Goal: Task Accomplishment & Management: Manage account settings

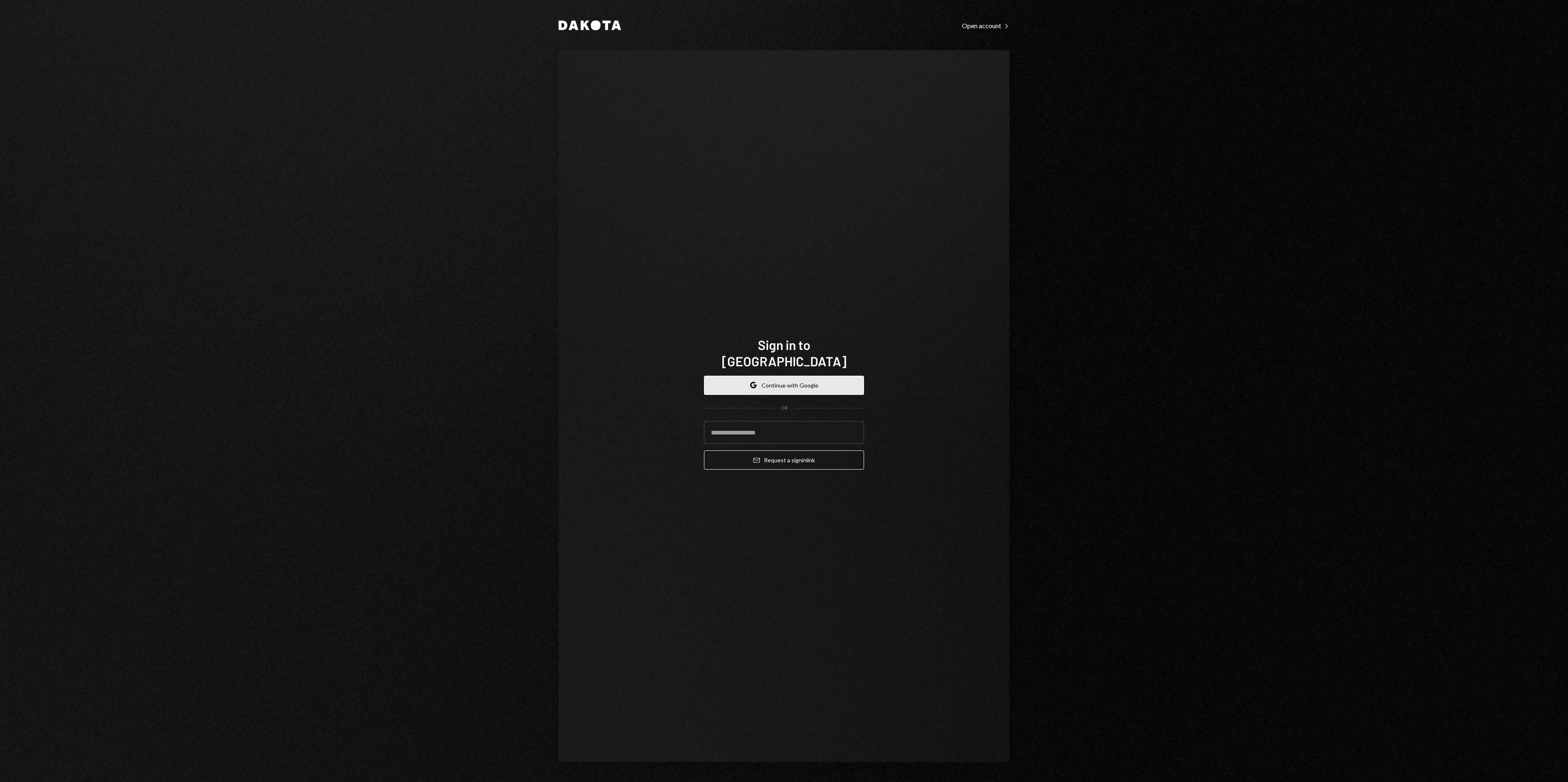
click at [819, 380] on button "Google Continue with Google" at bounding box center [784, 385] width 160 height 19
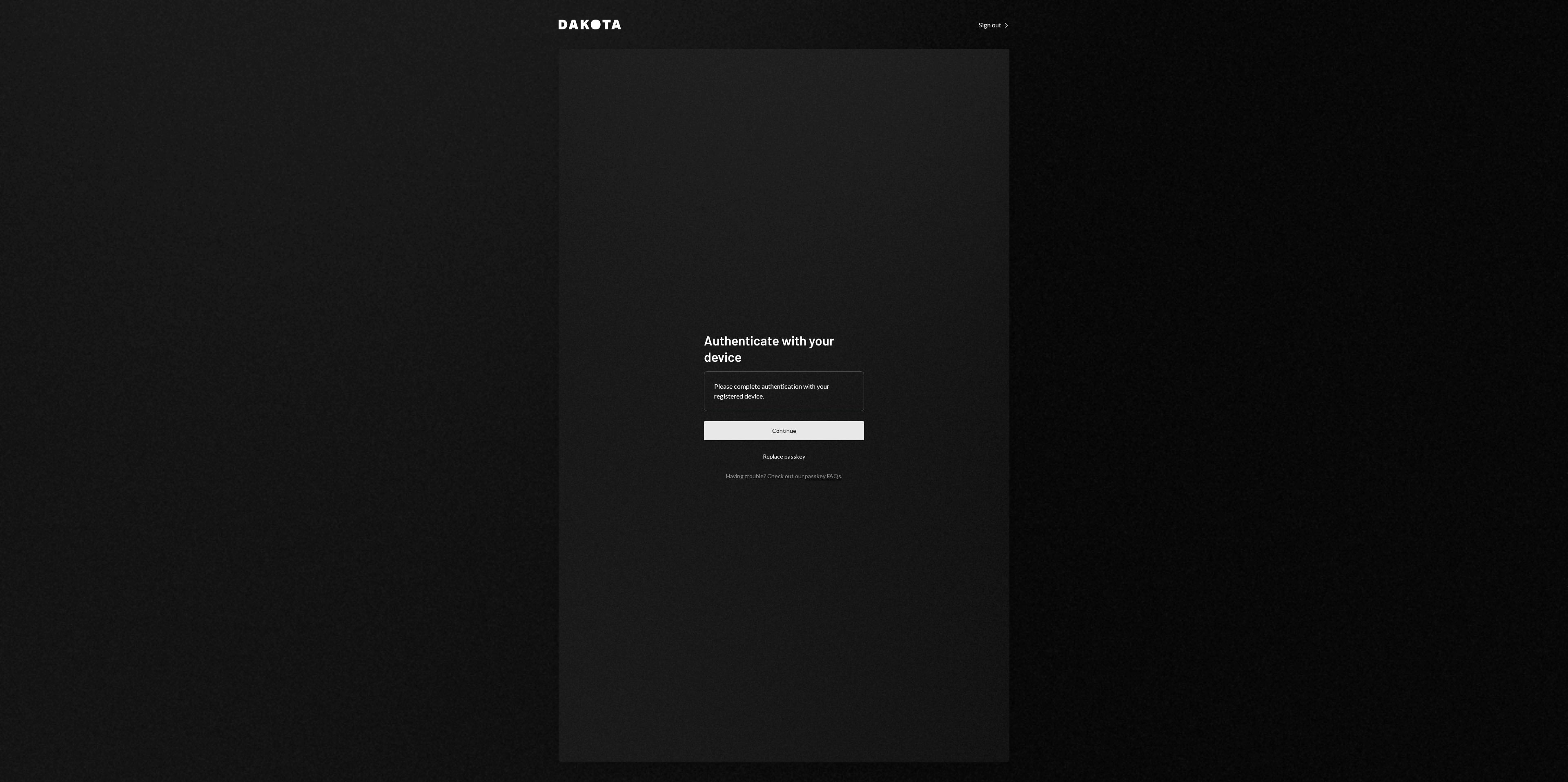
click at [819, 427] on button "Continue" at bounding box center [784, 431] width 160 height 19
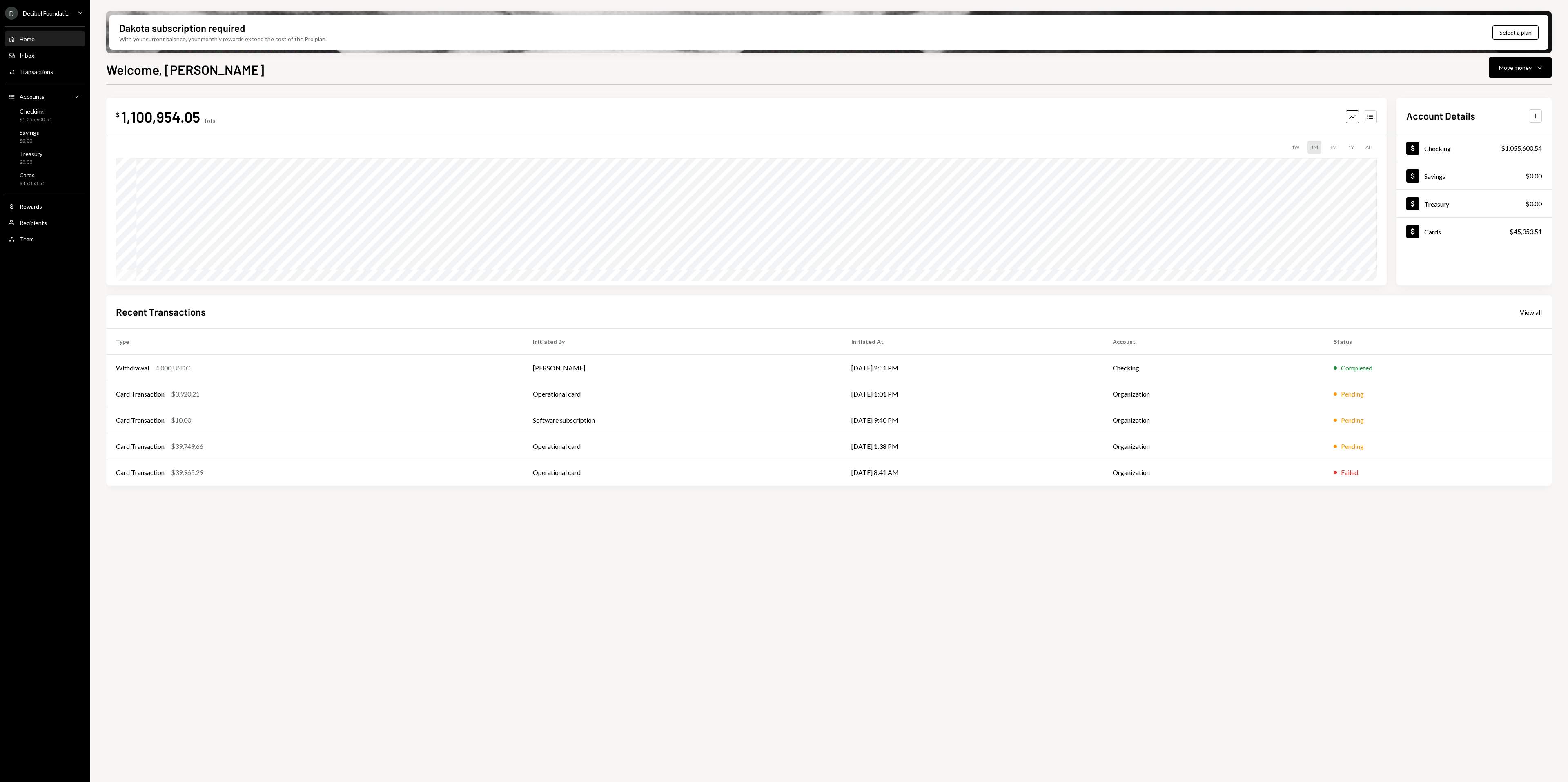
click at [79, 14] on icon "Caret Down" at bounding box center [80, 12] width 9 height 9
click at [65, 116] on div "View all accounts" at bounding box center [63, 114] width 75 height 7
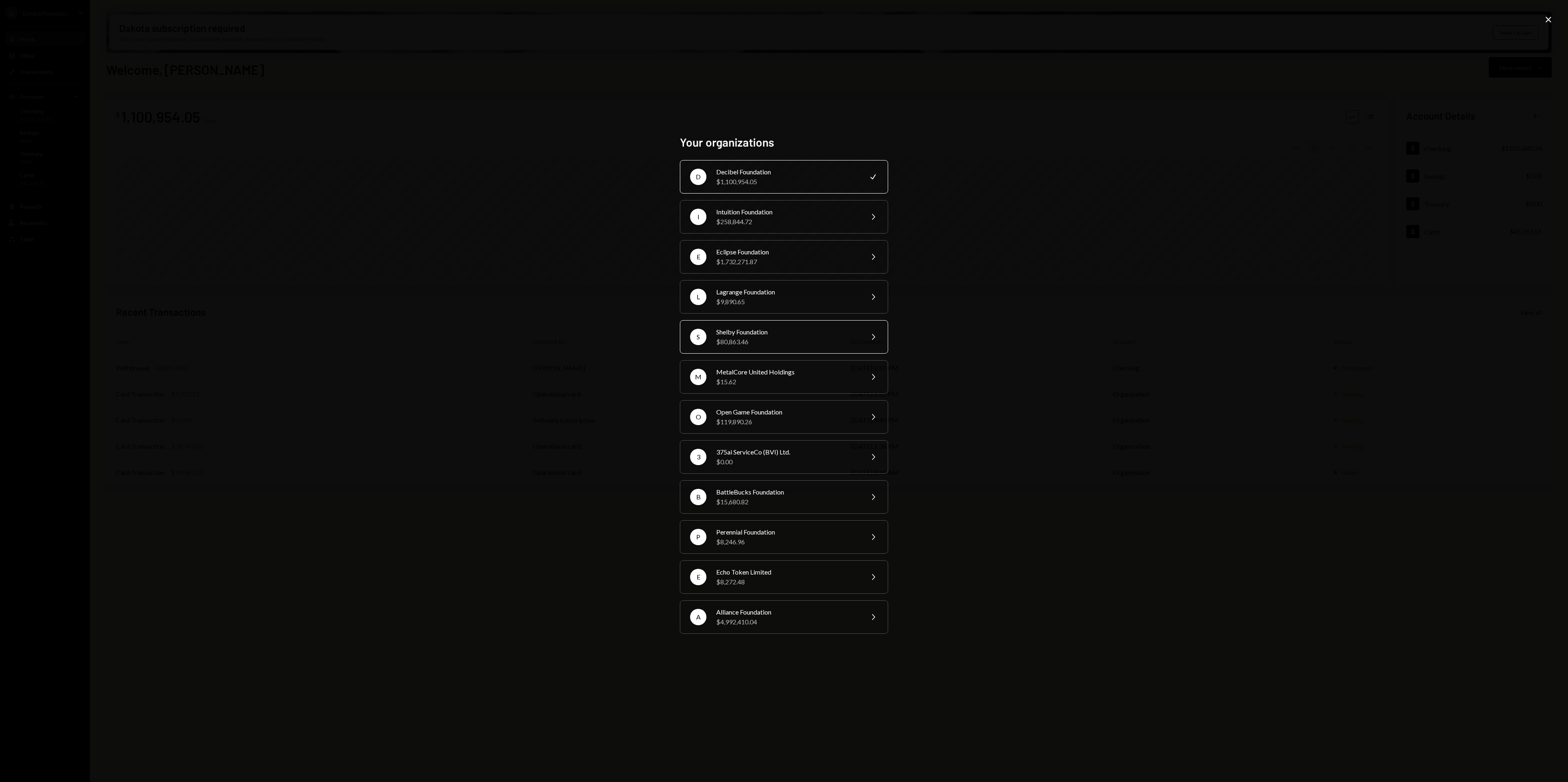
click at [774, 340] on div "$80,863.46" at bounding box center [787, 341] width 142 height 10
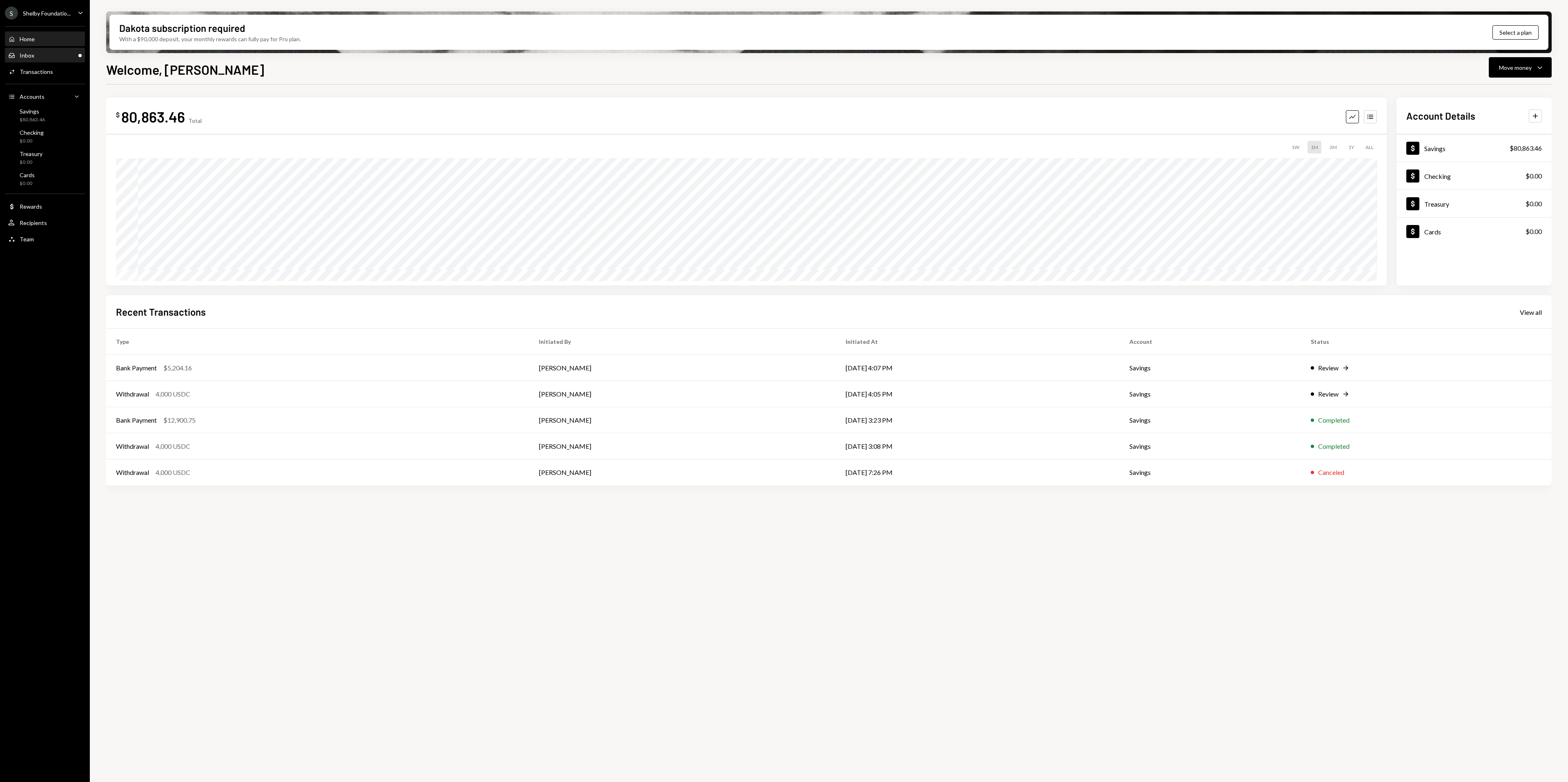
click at [65, 49] on div "Inbox Inbox" at bounding box center [44, 55] width 74 height 14
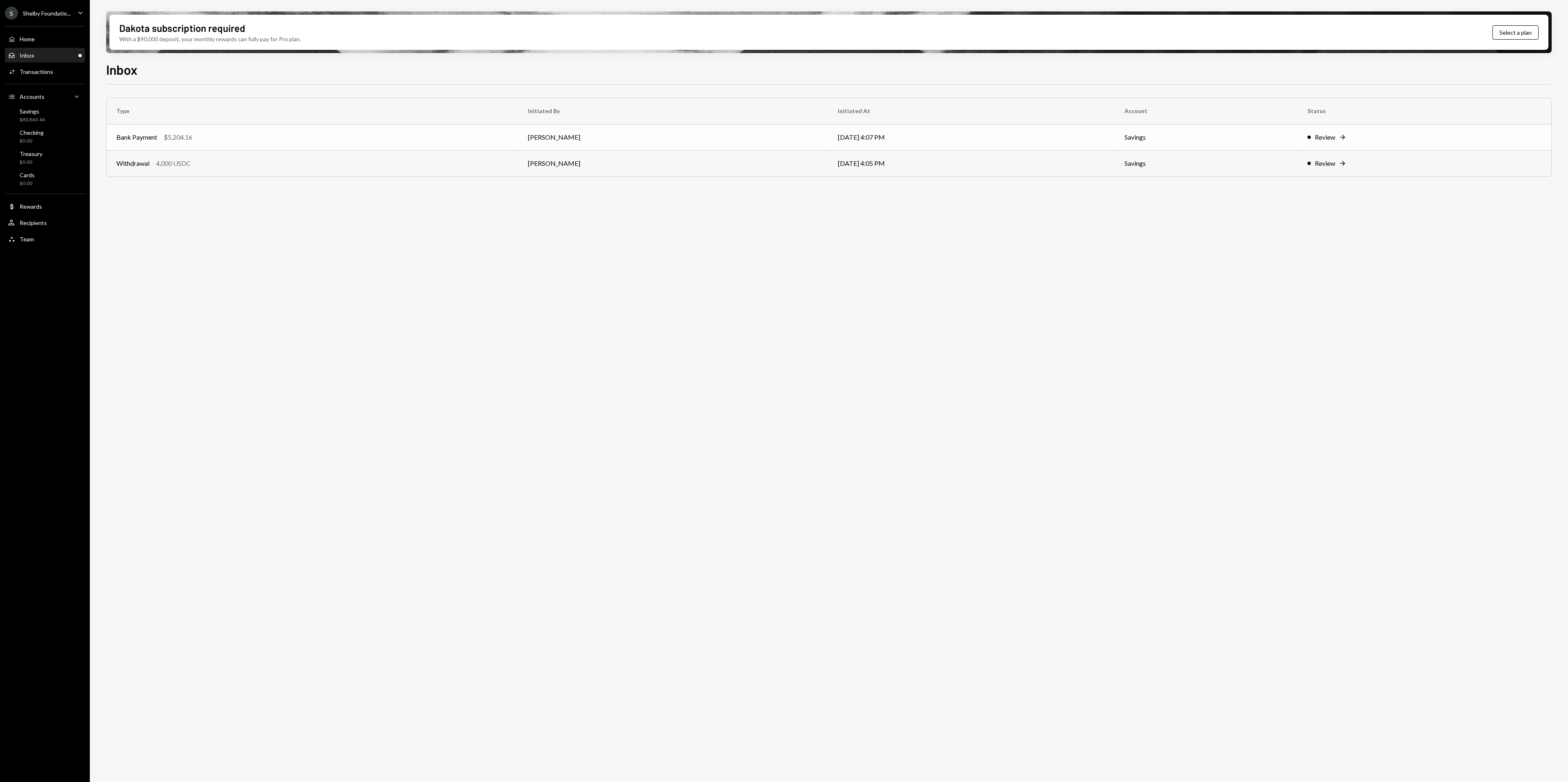
click at [1345, 135] on div "Review Right Arrow" at bounding box center [1424, 137] width 234 height 10
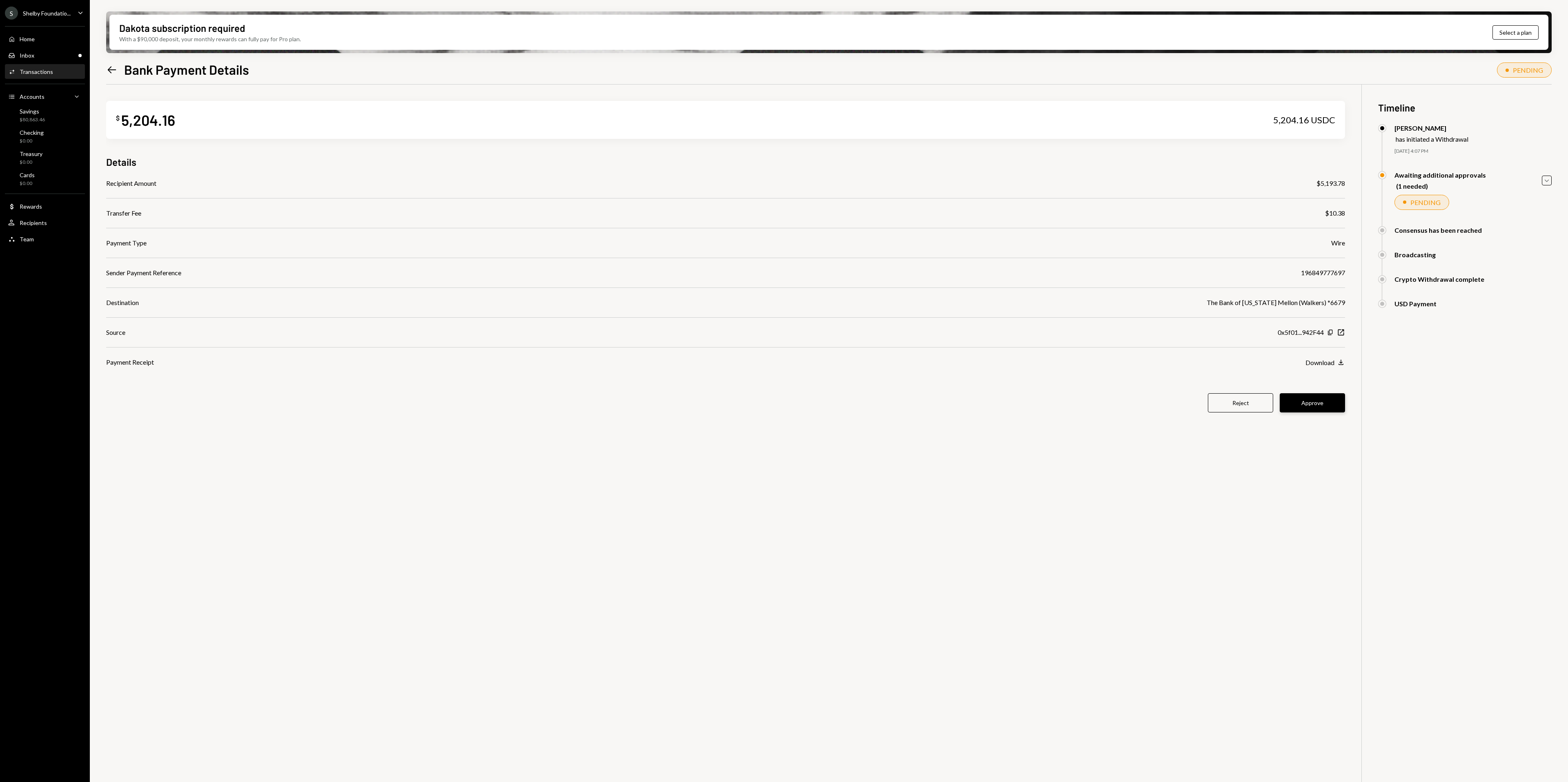
click at [1335, 399] on button "Approve" at bounding box center [1312, 403] width 65 height 19
click at [52, 53] on div "Inbox Inbox" at bounding box center [44, 55] width 74 height 7
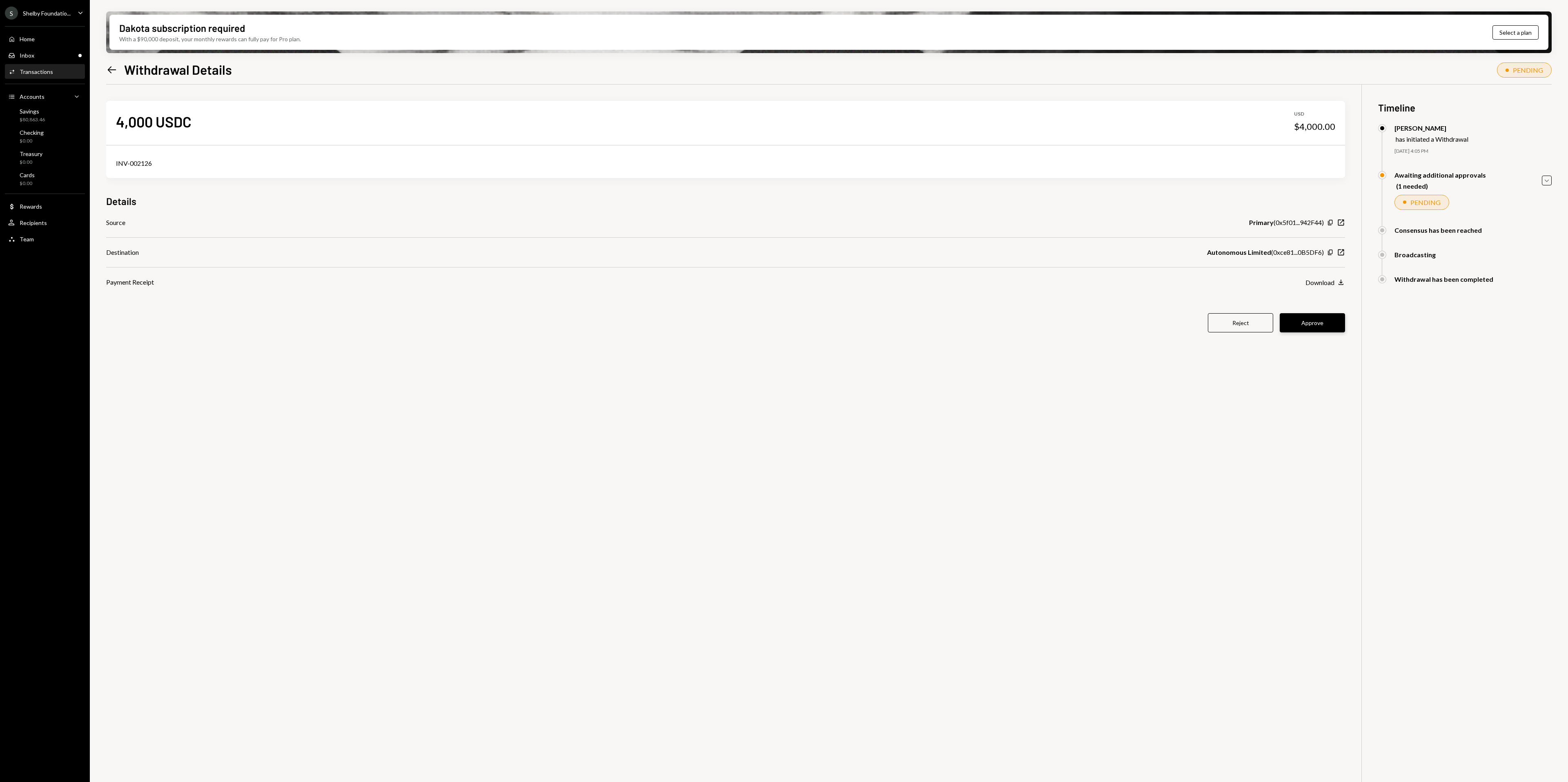
click at [1318, 319] on button "Approve" at bounding box center [1312, 323] width 65 height 19
click at [38, 54] on div "Inbox Inbox" at bounding box center [44, 55] width 74 height 7
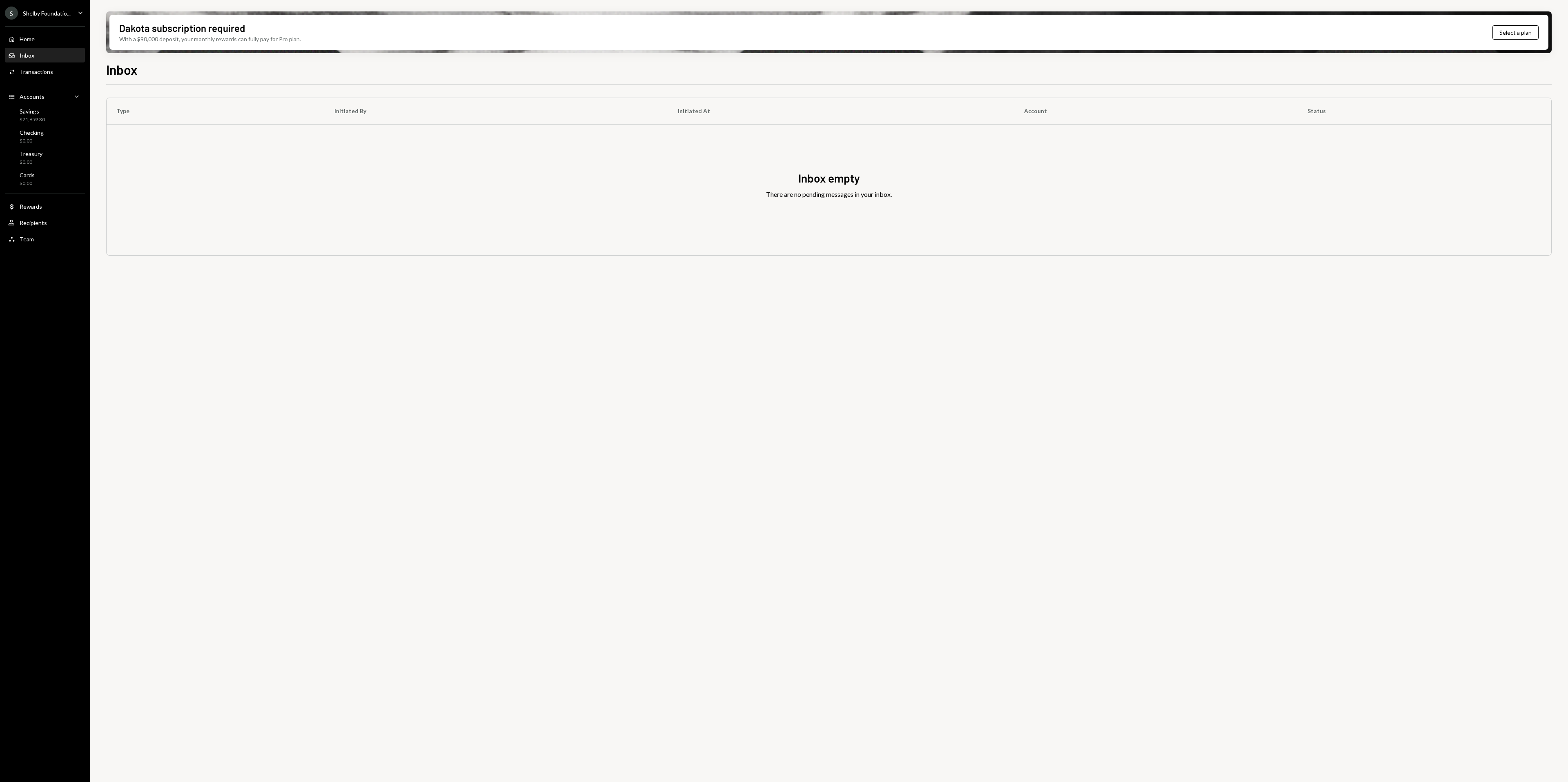
click at [65, 9] on div "S Shelby Foundatio..." at bounding box center [38, 13] width 66 height 13
click at [416, 446] on div "Type Initiated By Initiated At Account Status Inbox empty There are no pending …" at bounding box center [828, 438] width 1446 height 707
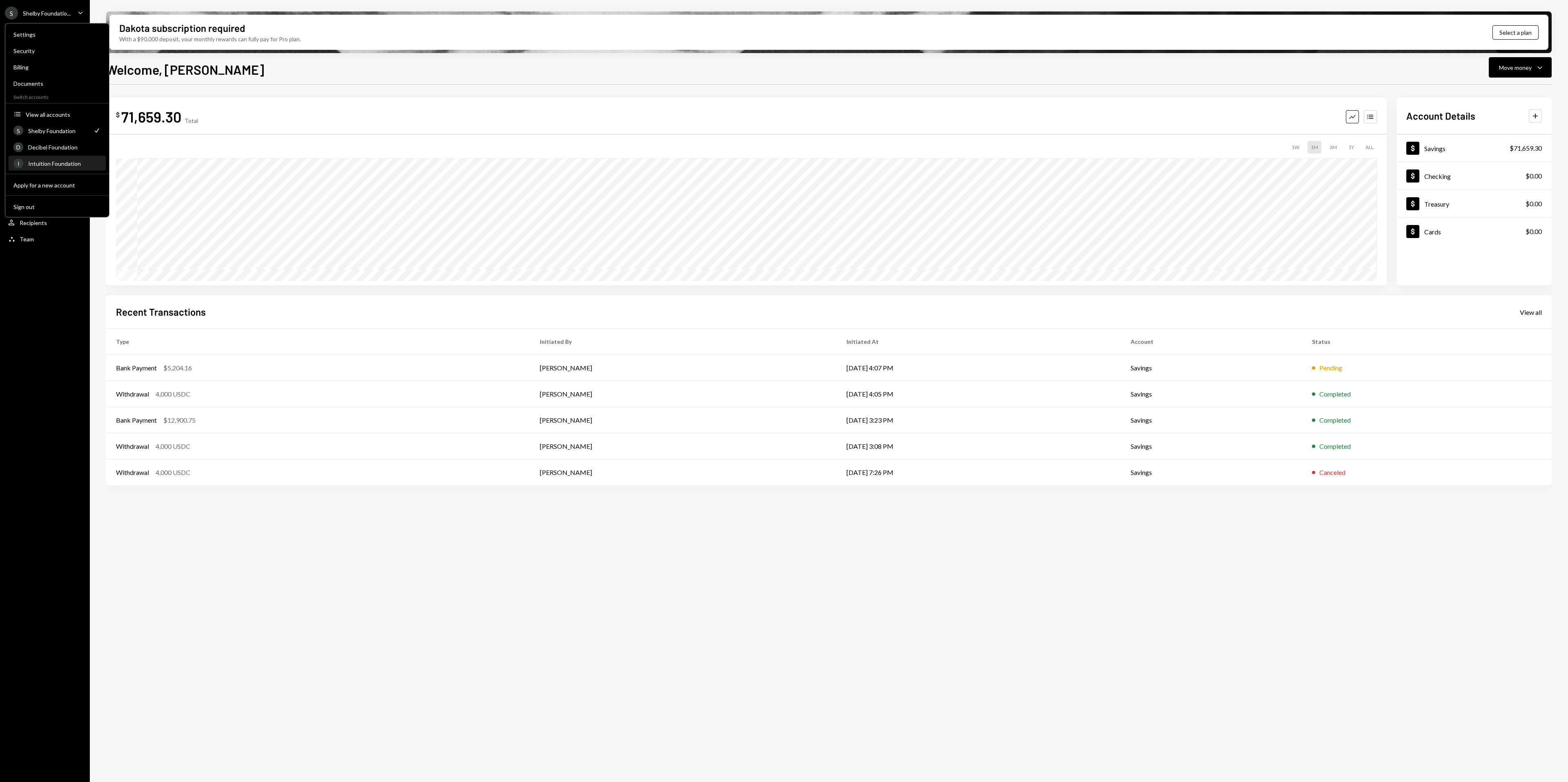
click at [63, 170] on div "I Intuition Foundation" at bounding box center [57, 164] width 88 height 14
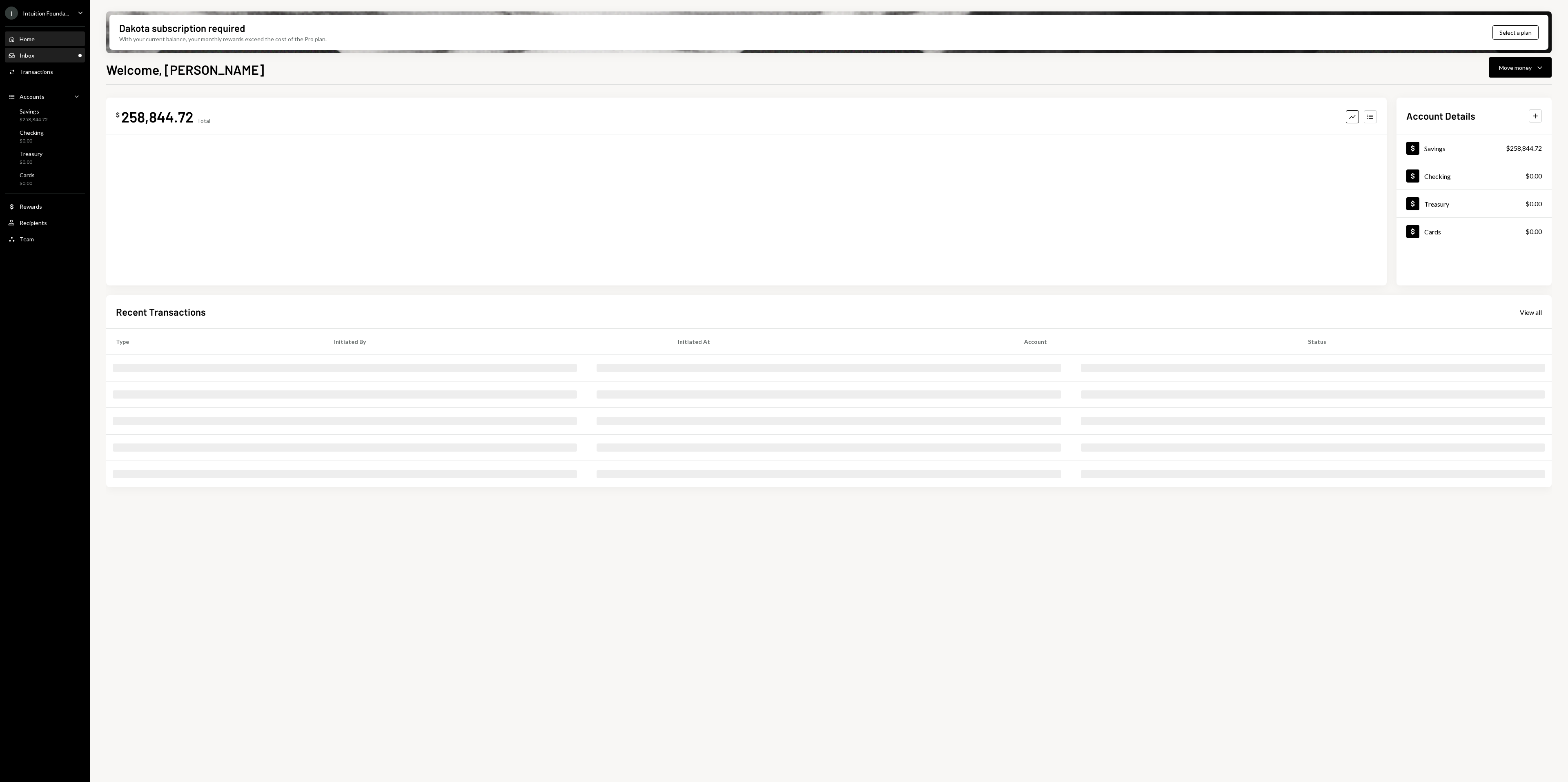
click at [30, 52] on div "Inbox" at bounding box center [27, 55] width 15 height 7
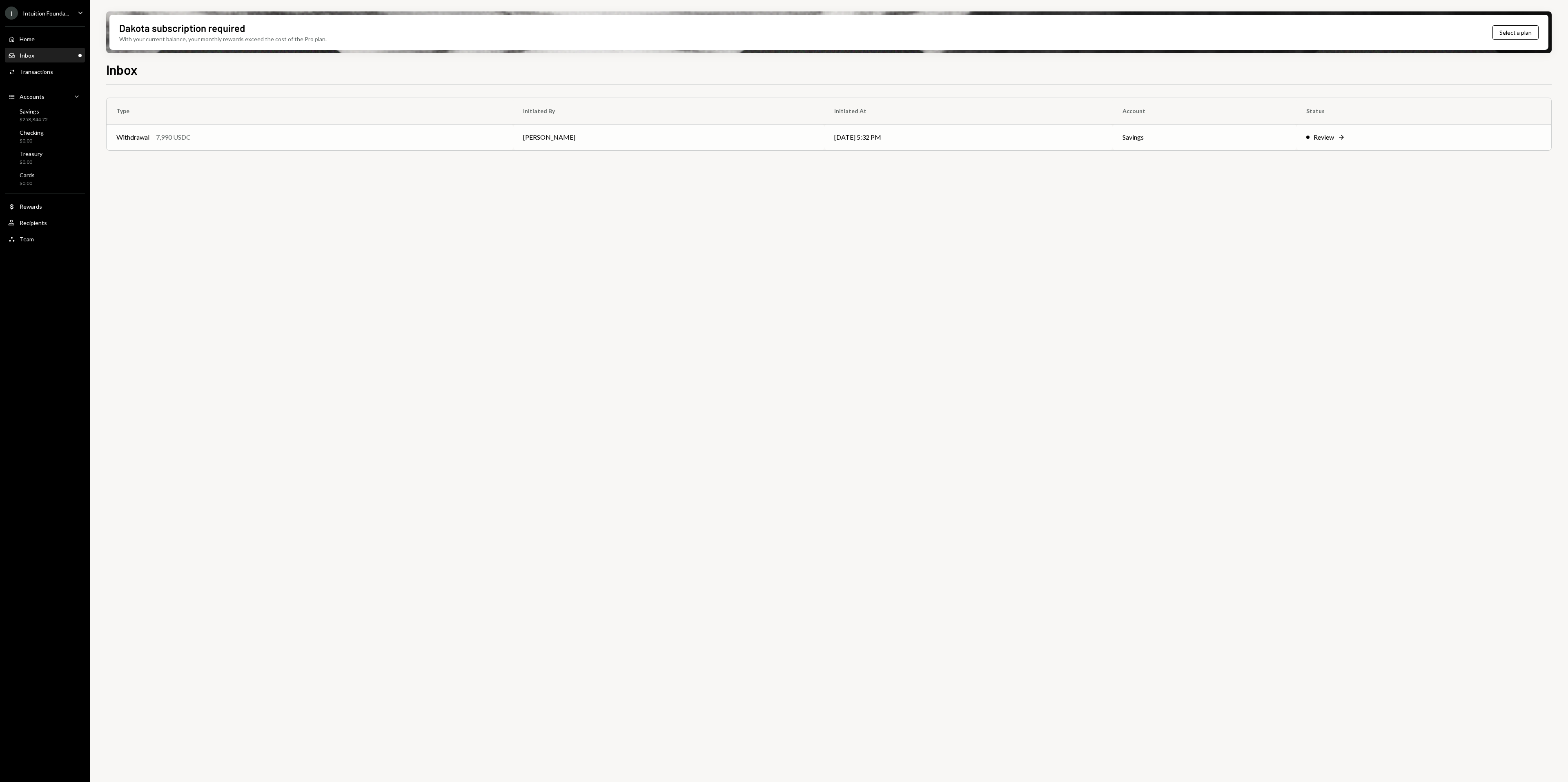
click at [1334, 146] on td "Review Right Arrow" at bounding box center [1424, 137] width 255 height 26
click at [1334, 136] on div "Review" at bounding box center [1324, 137] width 21 height 10
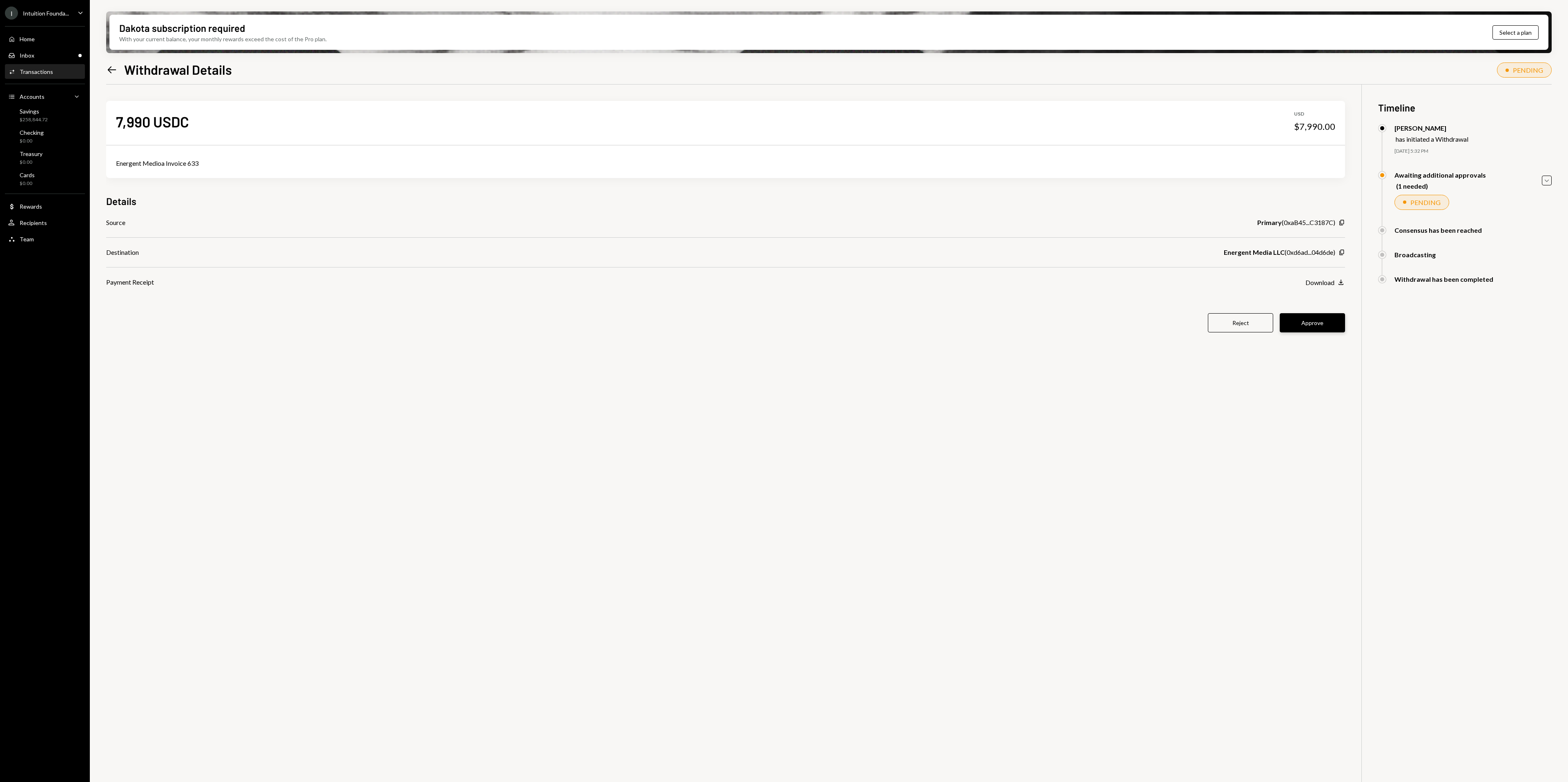
click at [1326, 324] on button "Approve" at bounding box center [1312, 323] width 65 height 19
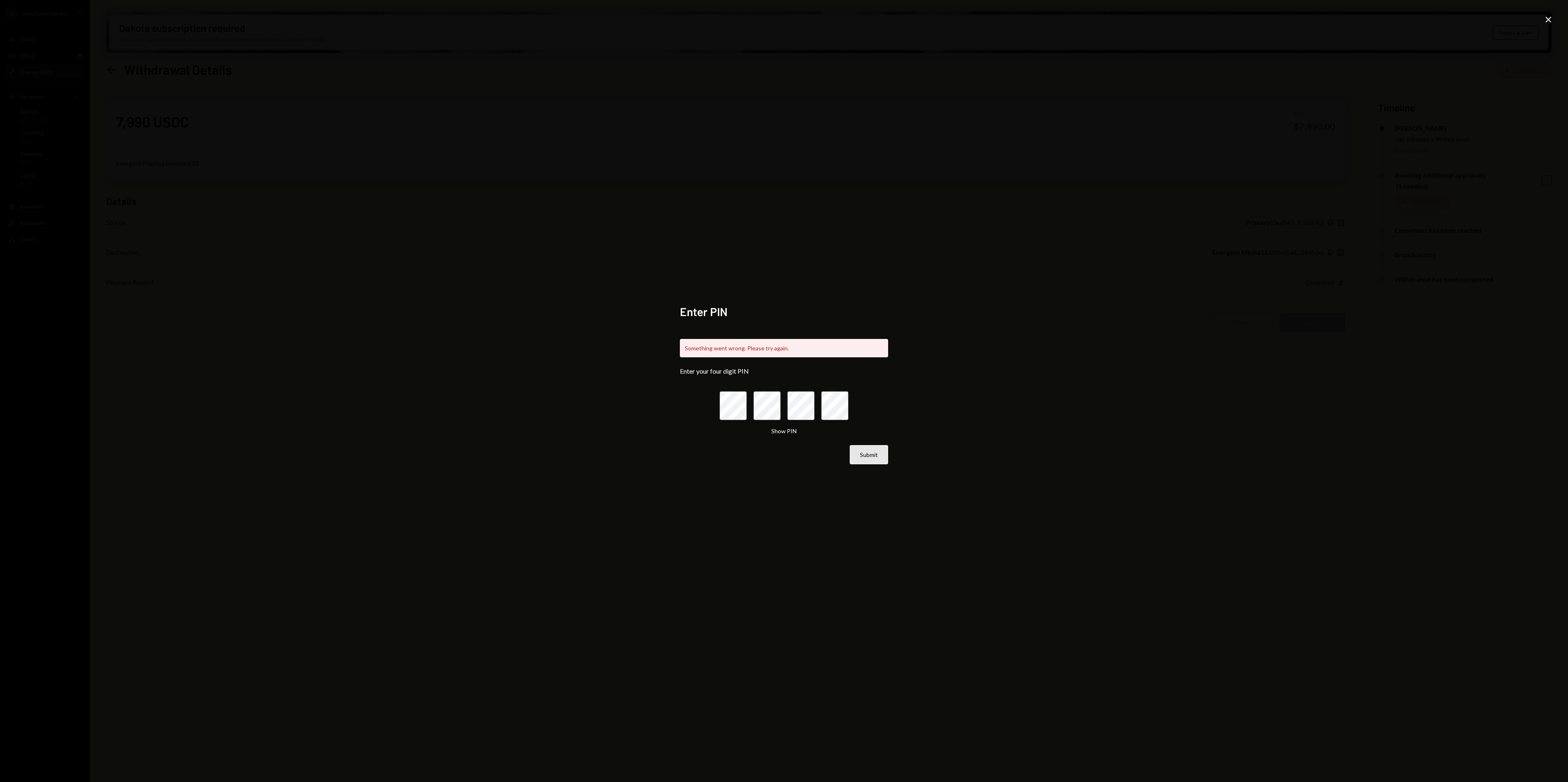
click at [879, 457] on button "Submit" at bounding box center [869, 455] width 38 height 19
click at [873, 459] on button "Submit" at bounding box center [869, 455] width 38 height 19
click at [873, 452] on button "Submit" at bounding box center [869, 455] width 38 height 19
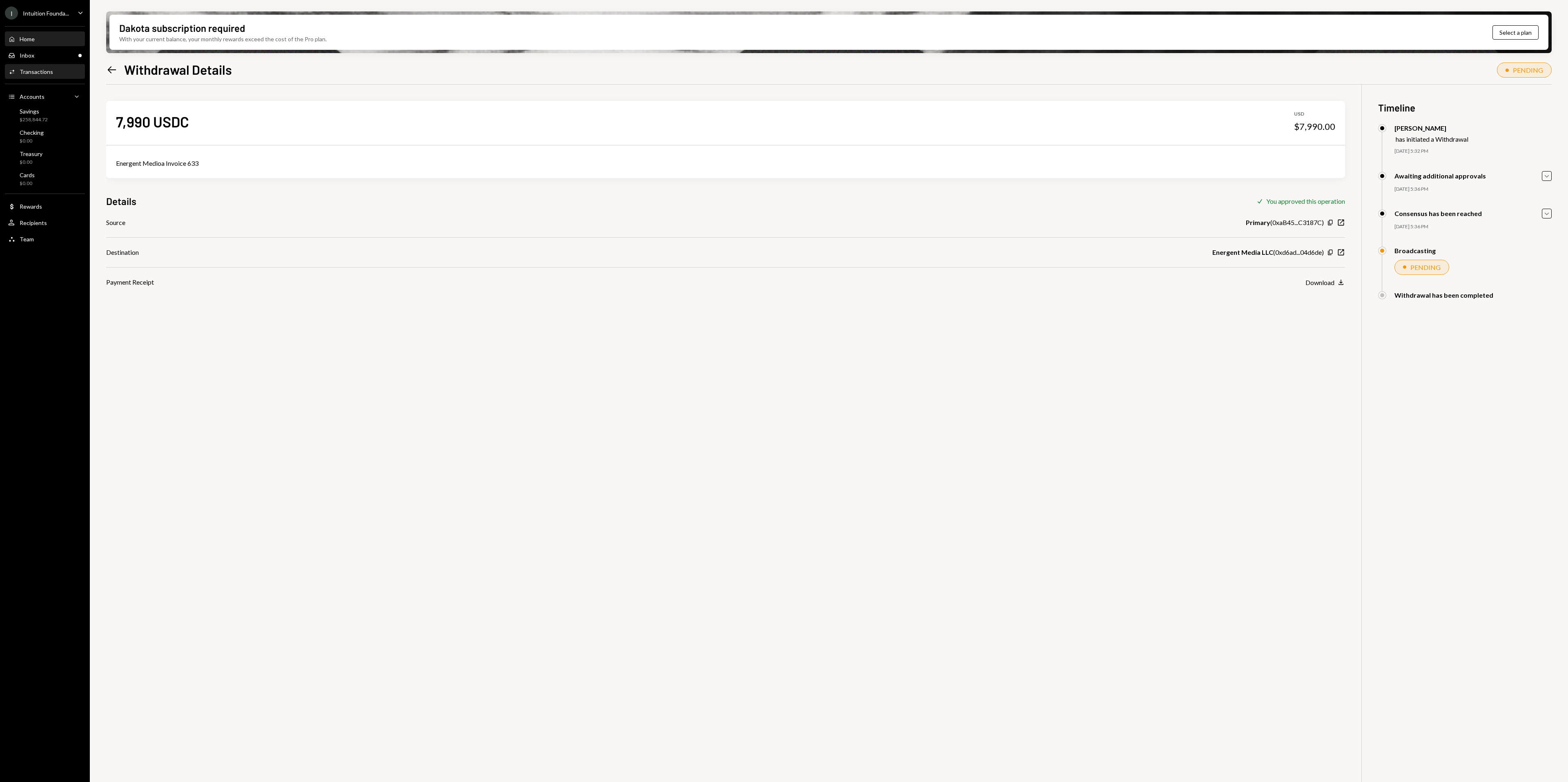
click at [54, 35] on div "Home Home" at bounding box center [44, 39] width 74 height 7
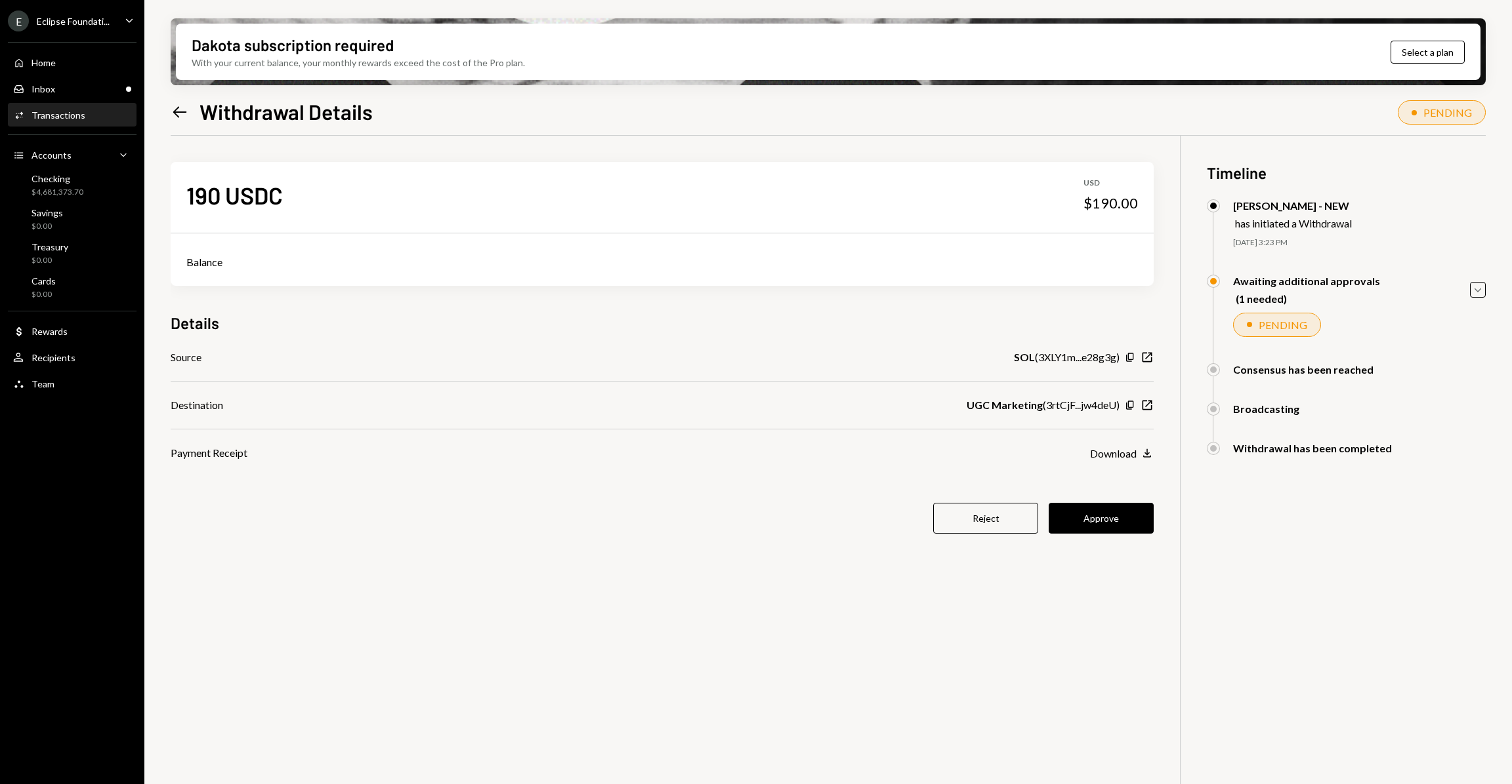
click at [1109, 509] on button "Approve" at bounding box center [1100, 519] width 105 height 31
click at [34, 120] on div "Activities Transactions" at bounding box center [49, 115] width 72 height 12
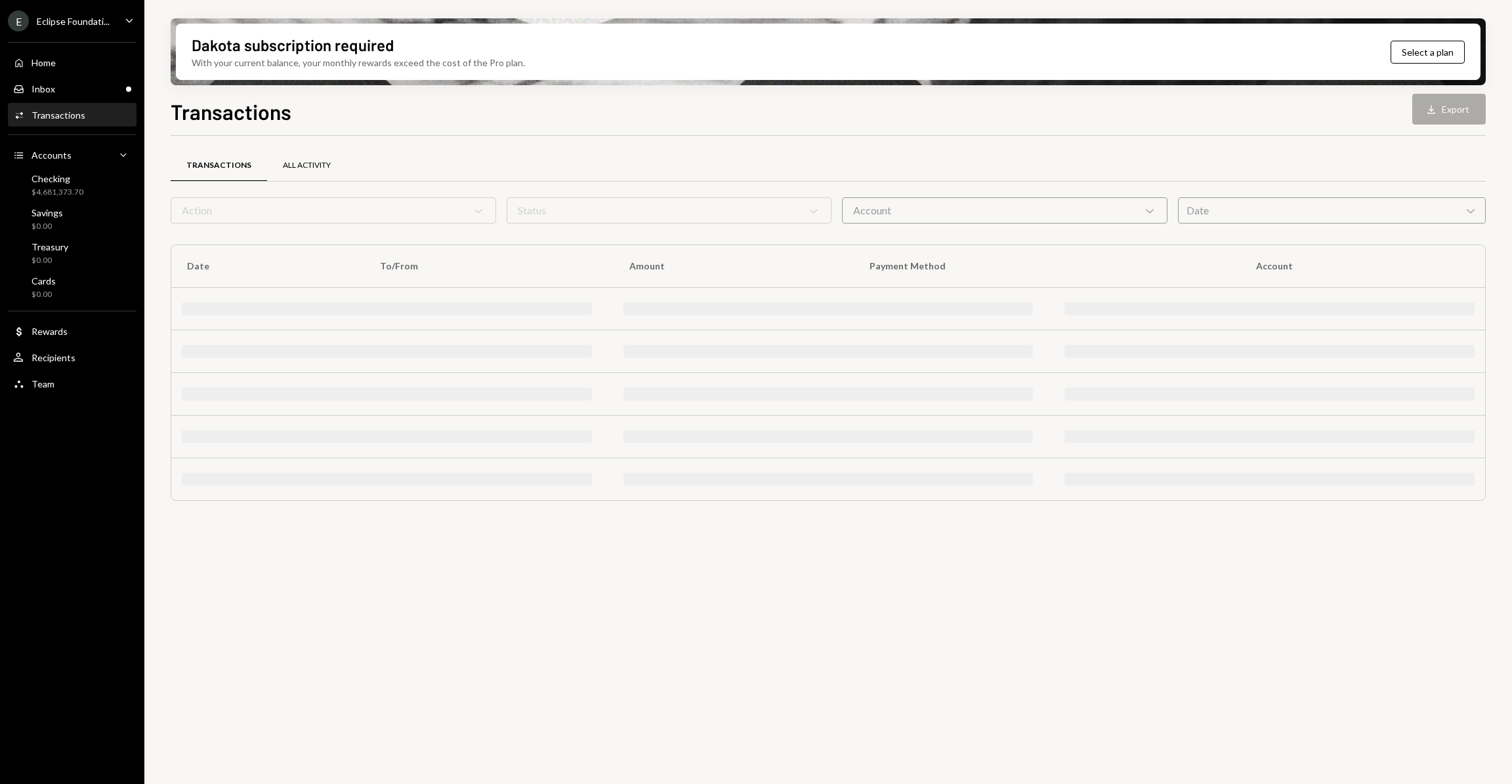
click at [283, 169] on div "All Activity" at bounding box center [306, 165] width 48 height 11
